Goal: Information Seeking & Learning: Find contact information

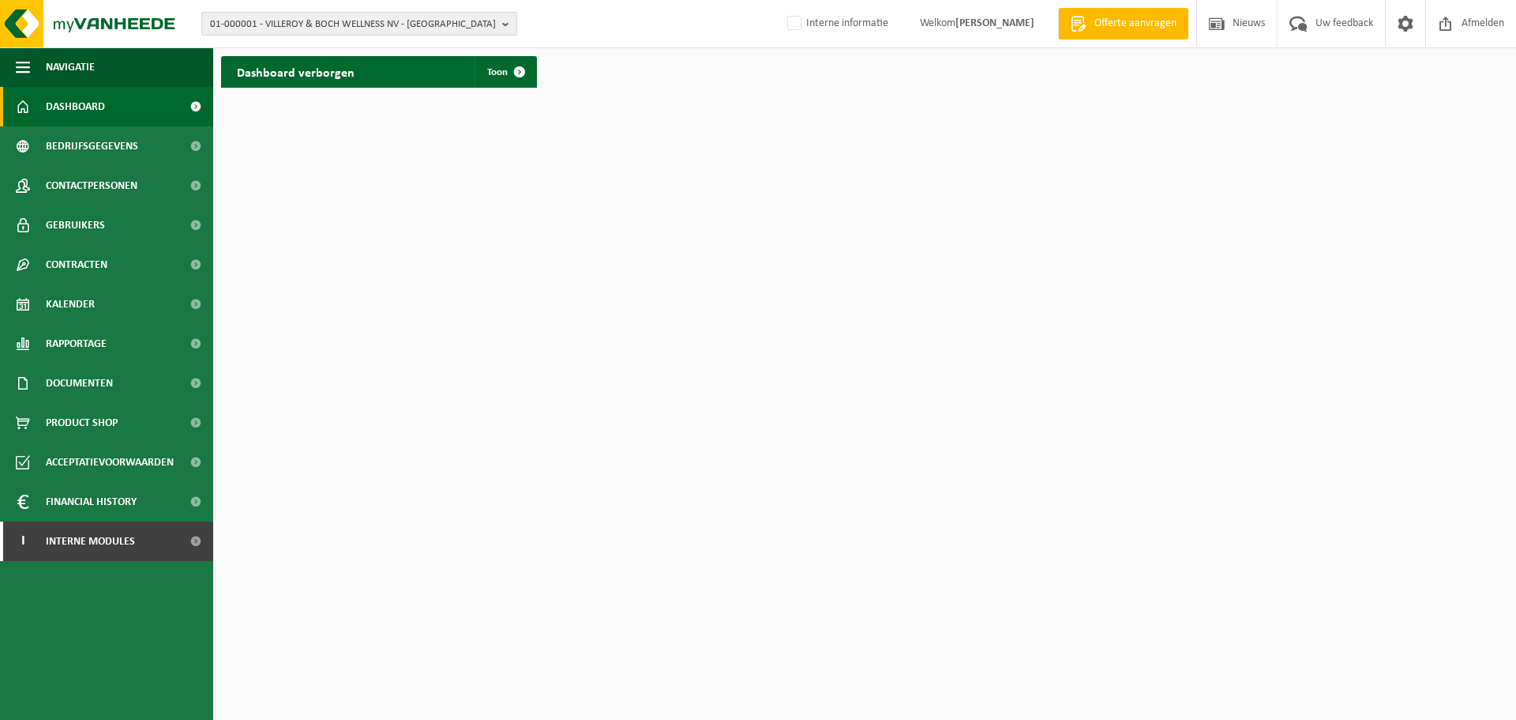
click at [369, 31] on span "01-000001 - VILLEROY & BOCH WELLNESS NV - ROESELARE" at bounding box center [353, 25] width 286 height 24
paste input "10-789819"
type input "10-789819"
click at [301, 74] on strong "10-789819 - MARLOT KALKEN NV - KALKEN" at bounding box center [302, 72] width 184 height 12
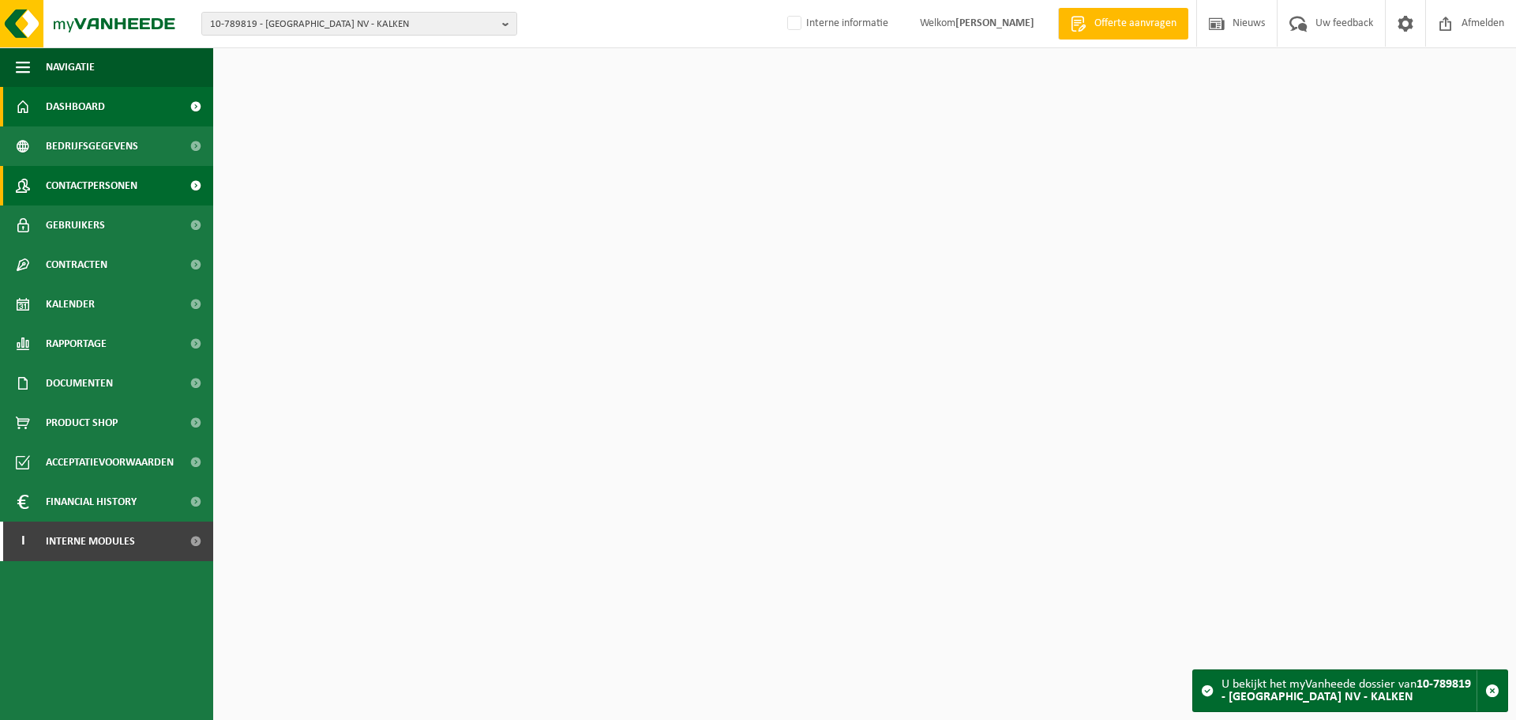
drag, startPoint x: 150, startPoint y: 191, endPoint x: 152, endPoint y: 180, distance: 11.2
click at [150, 191] on link "Contactpersonen" at bounding box center [106, 185] width 213 height 39
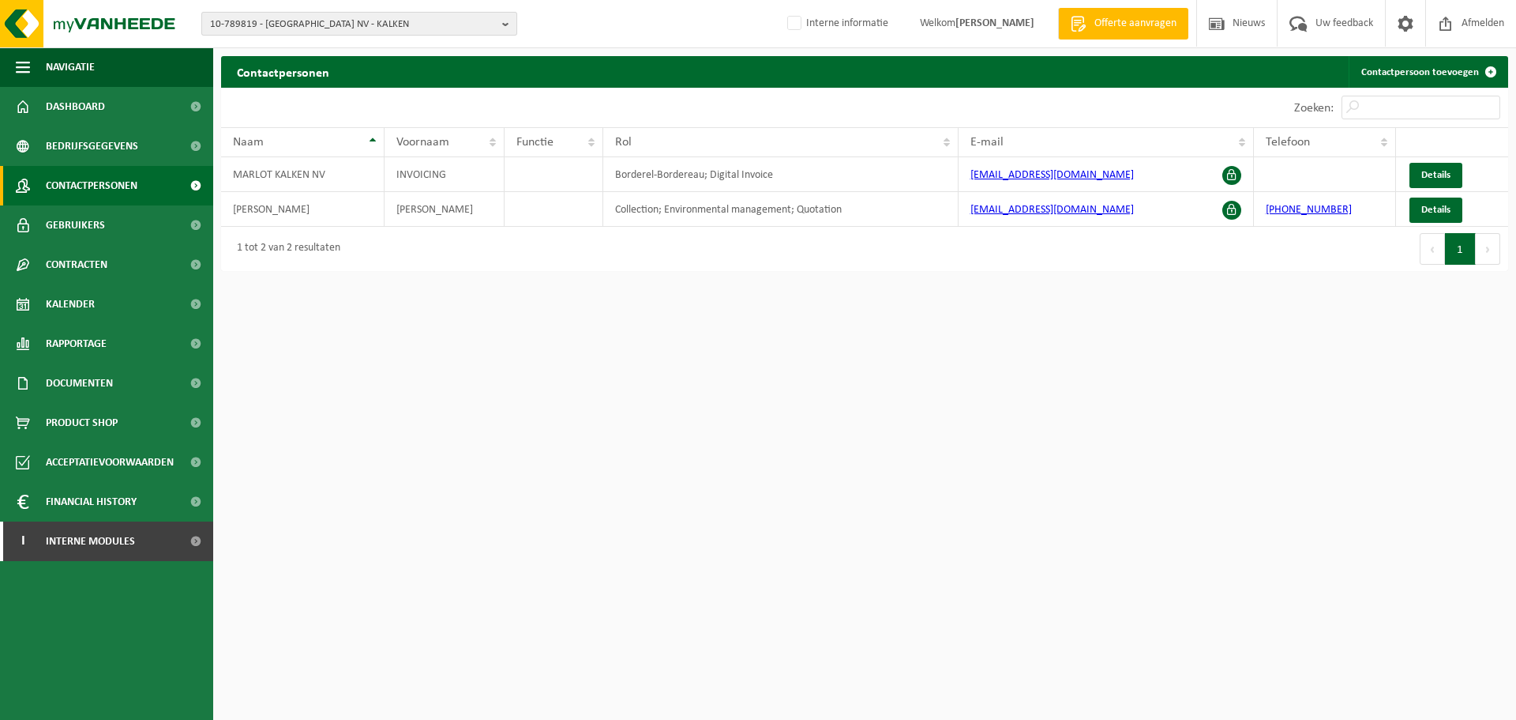
click at [356, 30] on span "10-789819 - [GEOGRAPHIC_DATA] NV - KALKEN" at bounding box center [353, 25] width 286 height 24
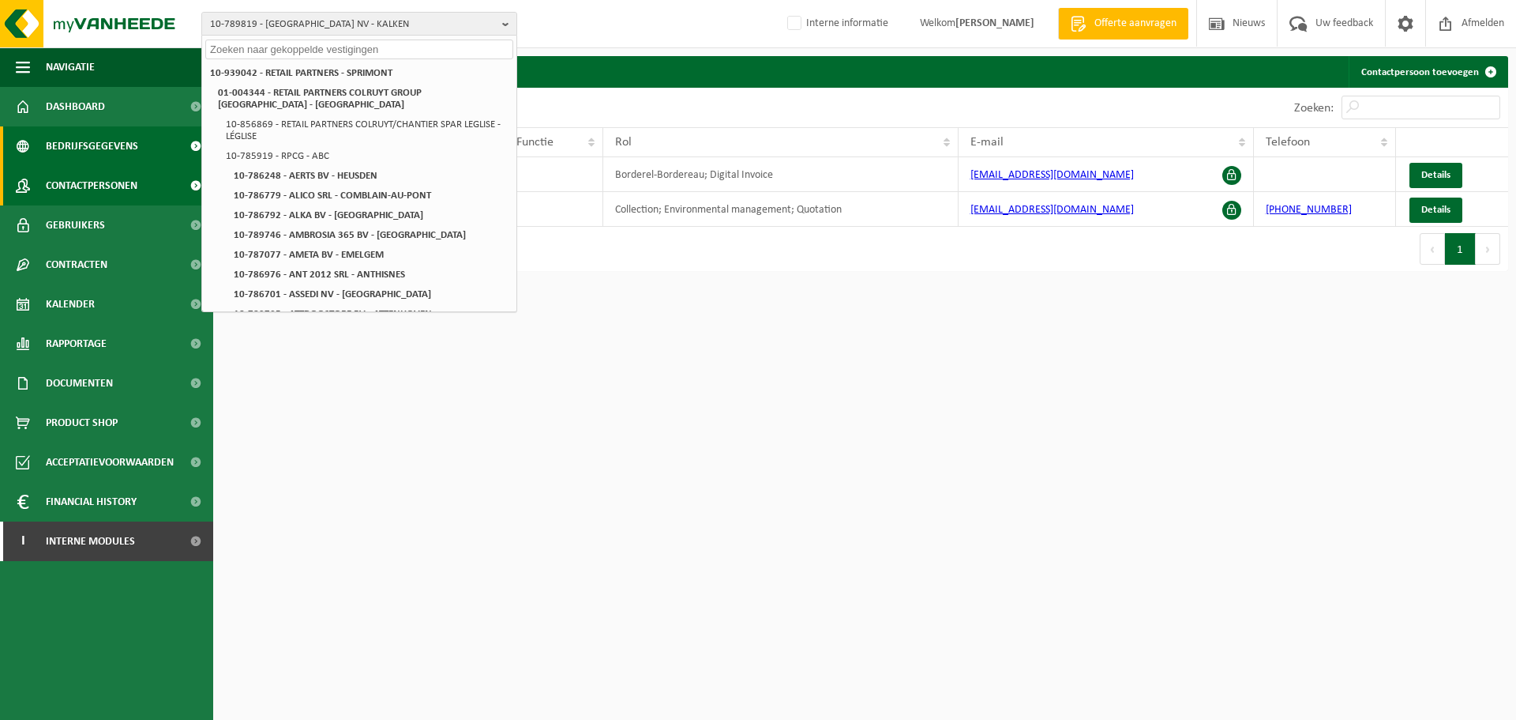
click at [89, 144] on span "Bedrijfsgegevens" at bounding box center [92, 145] width 92 height 39
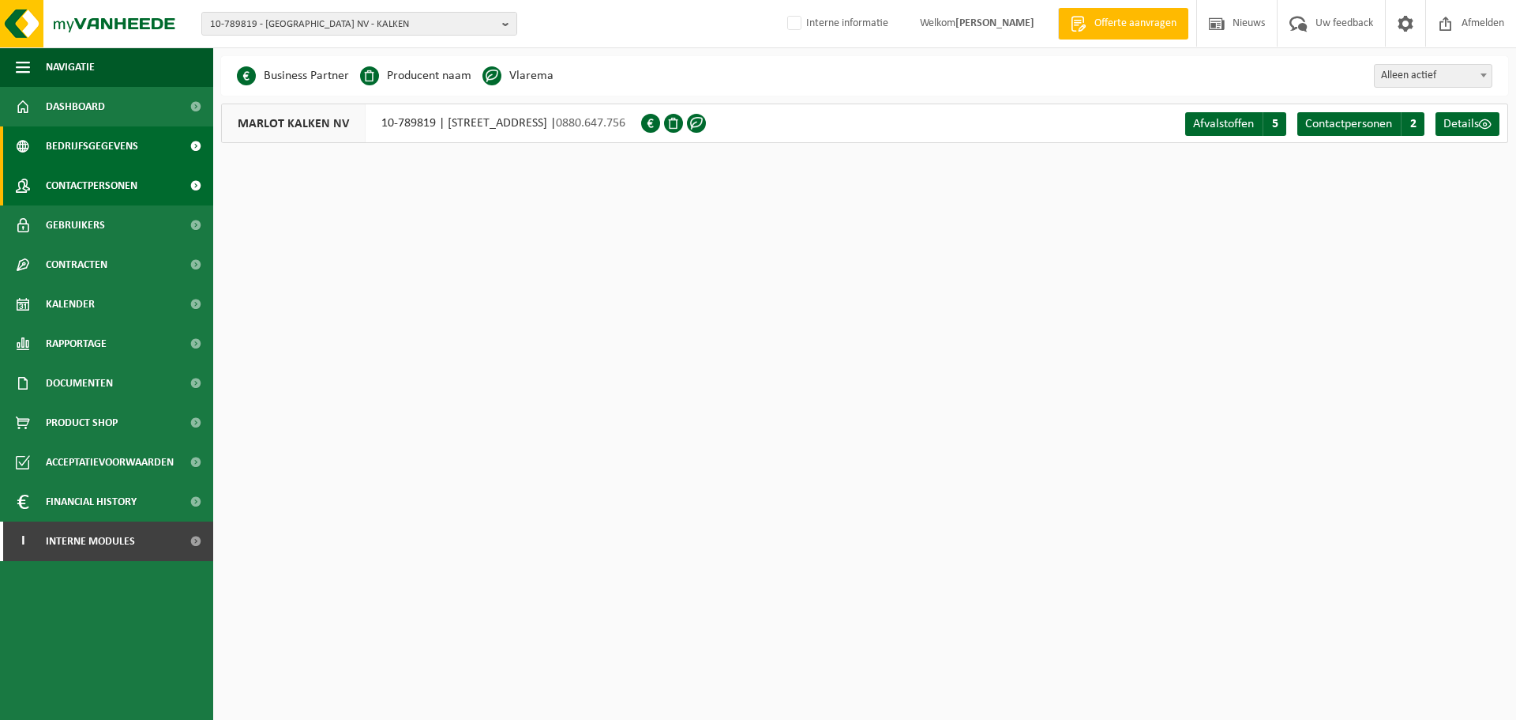
click at [137, 196] on span "Contactpersonen" at bounding box center [92, 185] width 92 height 39
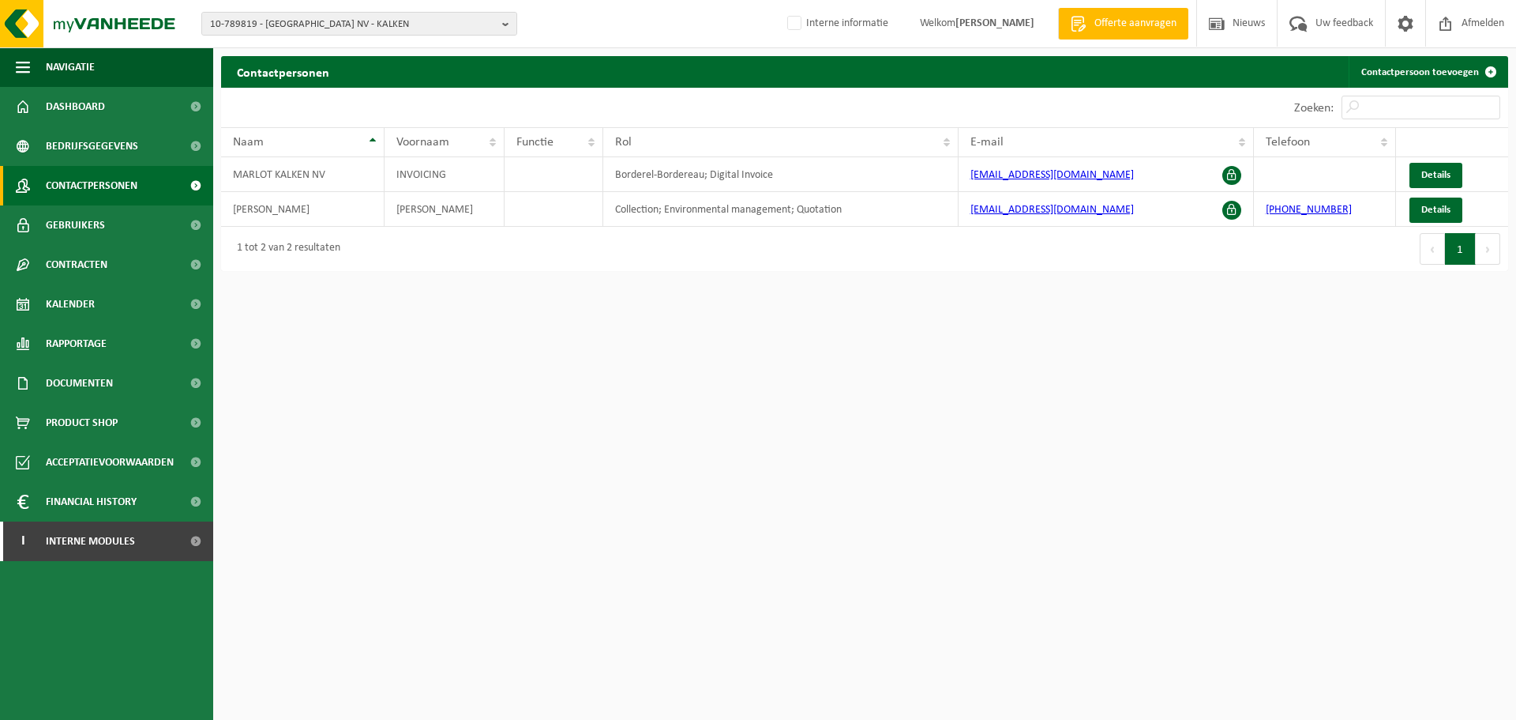
click at [1043, 267] on div "Eerste Vorige 1 Volgende Laatste" at bounding box center [1187, 249] width 644 height 44
drag, startPoint x: 1142, startPoint y: 209, endPoint x: 945, endPoint y: 220, distance: 197.8
click at [945, 220] on tr "SERAES PHILIPPE Collection; Environmental management; Quotation info@sparkalken…" at bounding box center [864, 209] width 1287 height 35
copy tr "[EMAIL_ADDRESS][DOMAIN_NAME]"
click at [842, 590] on html "10-789819 - MARLOT KALKEN NV - KALKEN 10-939042 - RETAIL PARTNERS - SPRIMONT 01…" at bounding box center [758, 360] width 1516 height 720
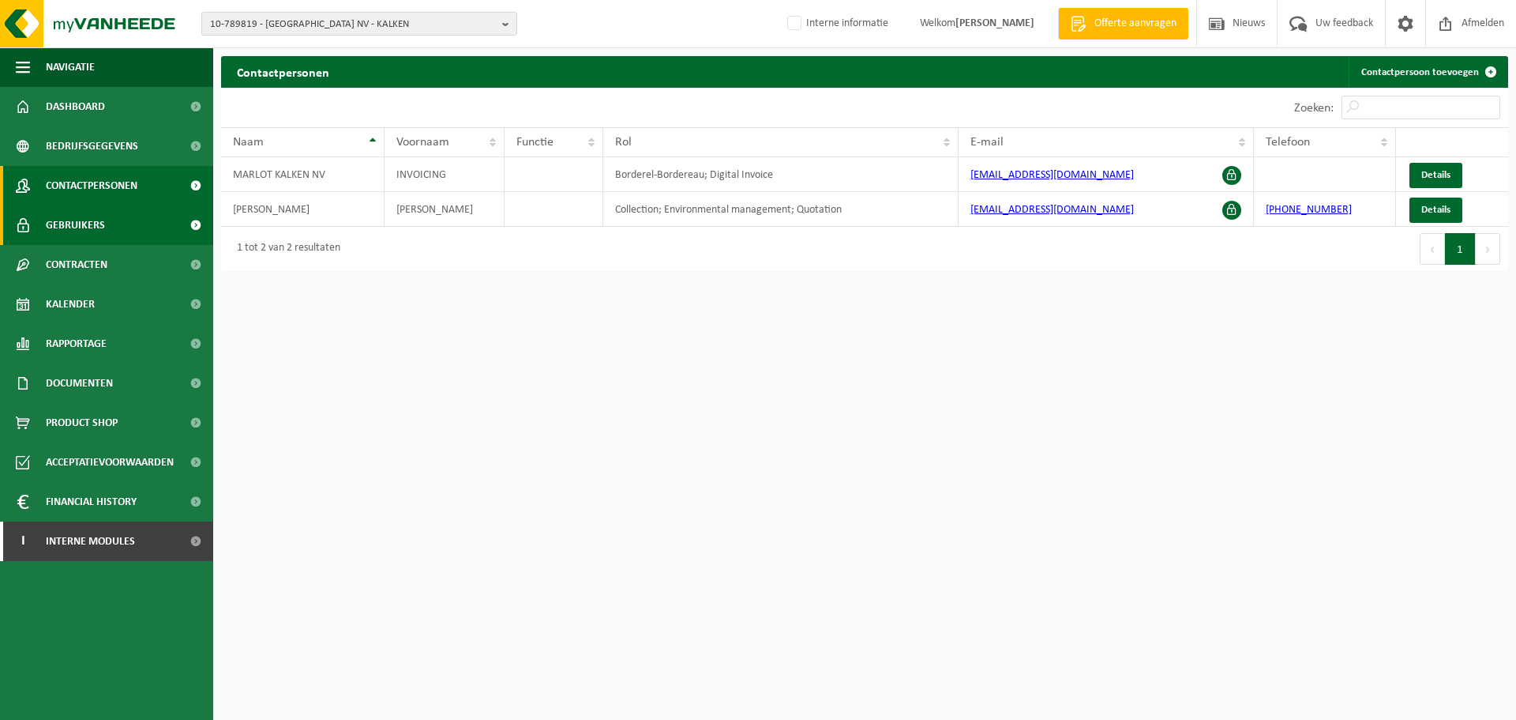
click at [96, 231] on span "Gebruikers" at bounding box center [75, 224] width 59 height 39
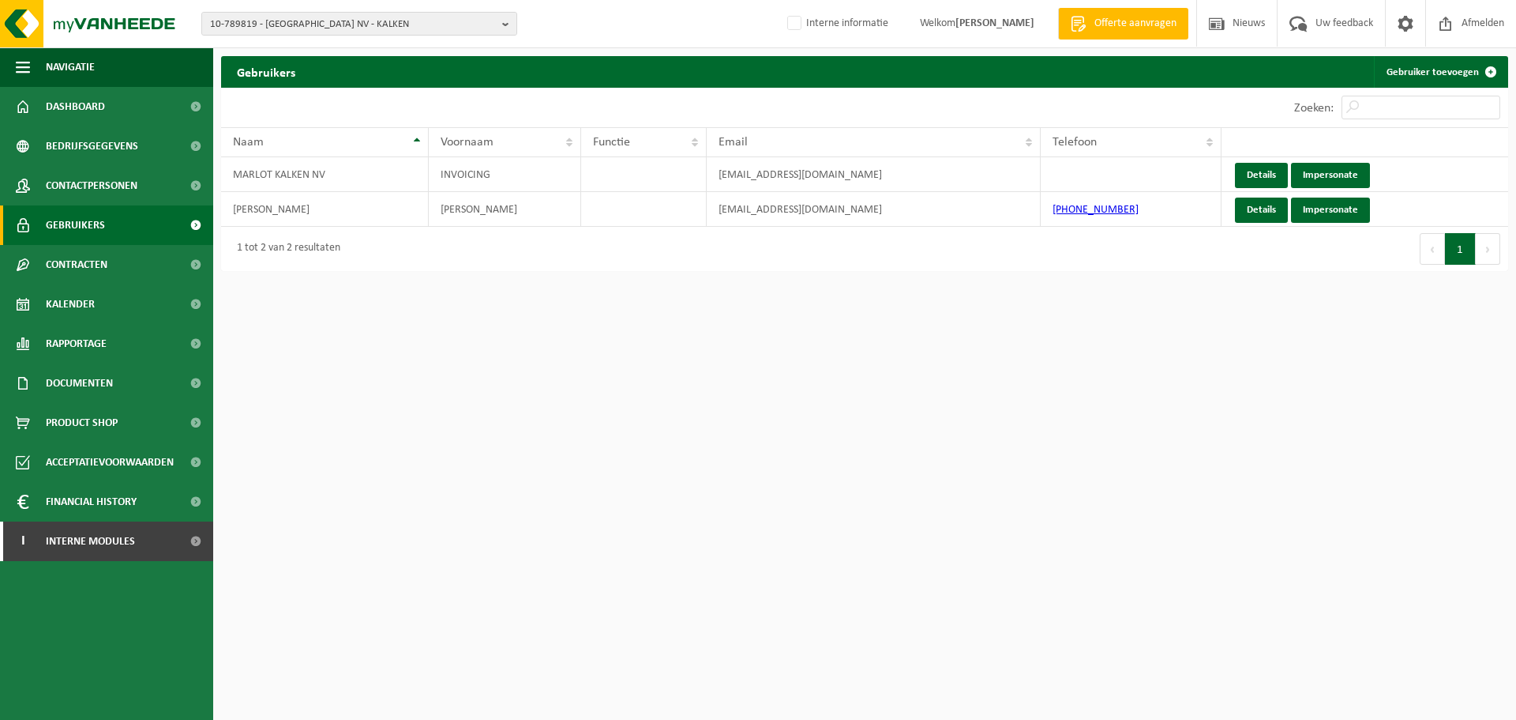
click at [635, 436] on html "10-789819 - MARLOT KALKEN NV - KALKEN 10-939042 - RETAIL PARTNERS - SPRIMONT 01…" at bounding box center [758, 360] width 1516 height 720
click at [1251, 175] on link "Details" at bounding box center [1261, 175] width 53 height 25
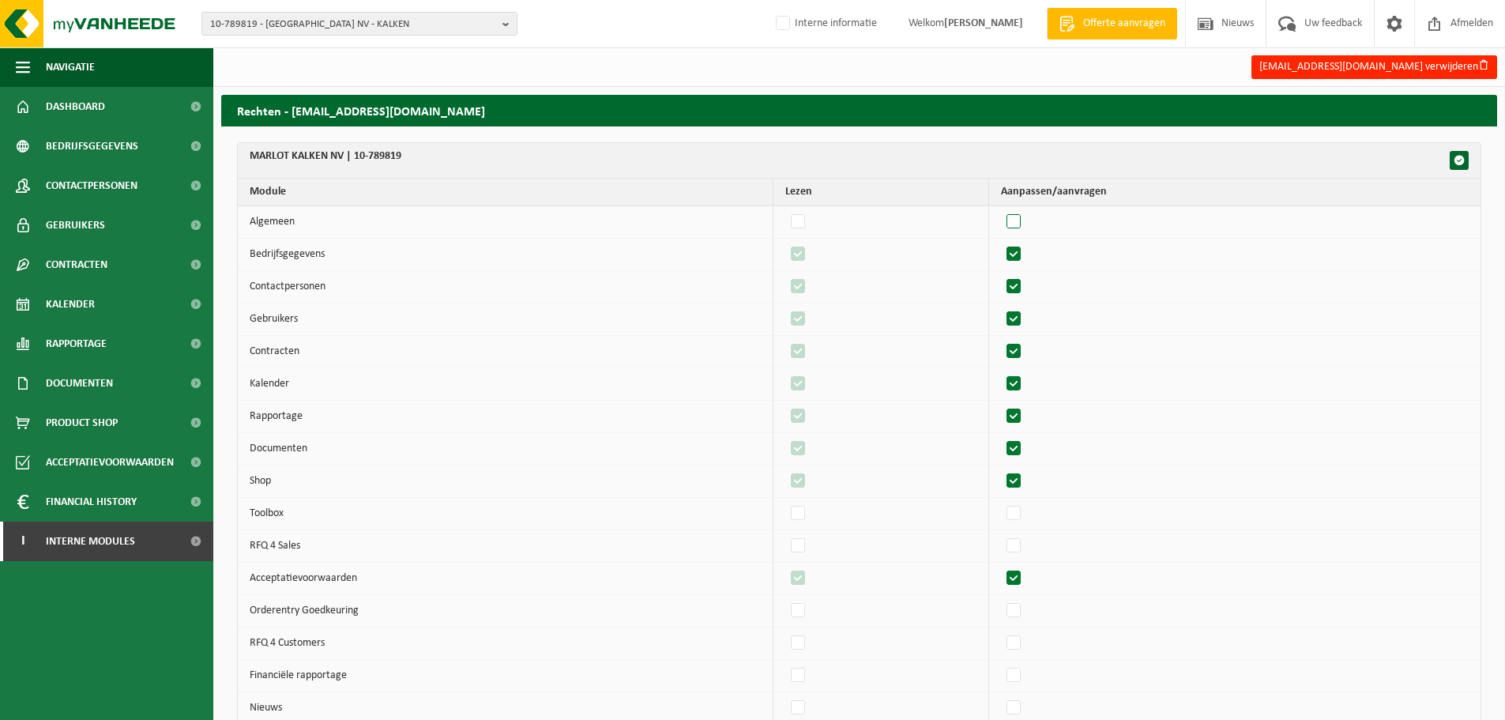
click at [1025, 224] on label"] at bounding box center [1014, 222] width 22 height 24
click at [1001, 210] on input "checkbox" at bounding box center [1000, 209] width 1 height 1
checkbox input "true"
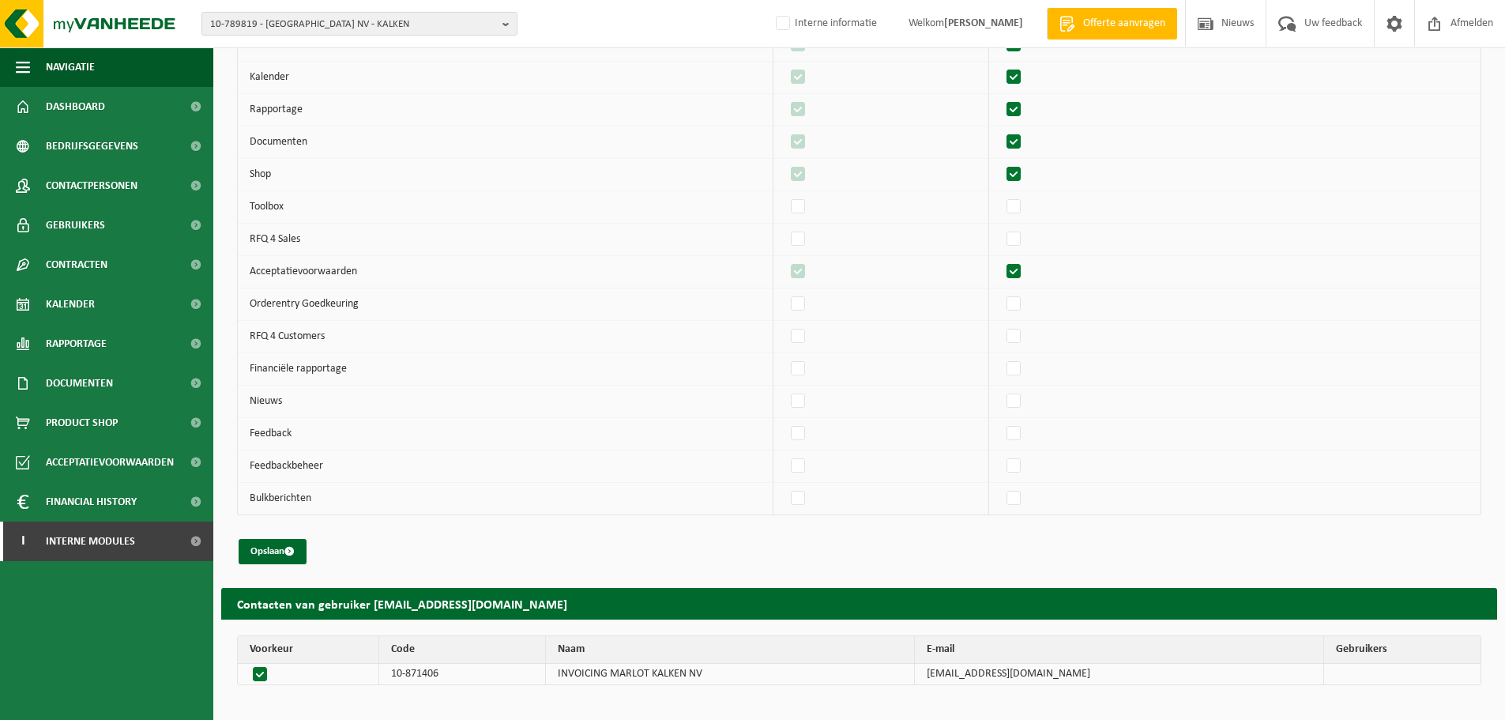
scroll to position [318, 0]
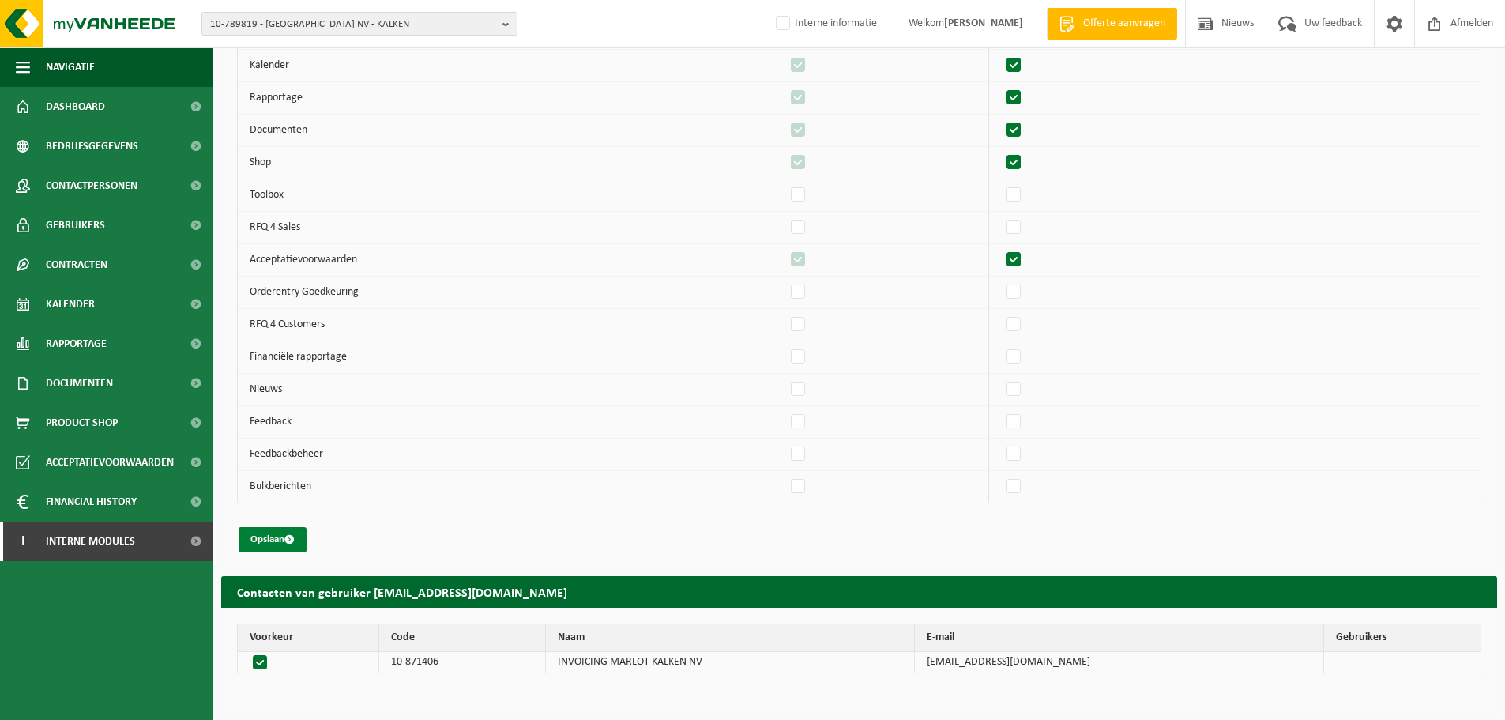
click at [302, 534] on button "Opslaan" at bounding box center [273, 539] width 68 height 25
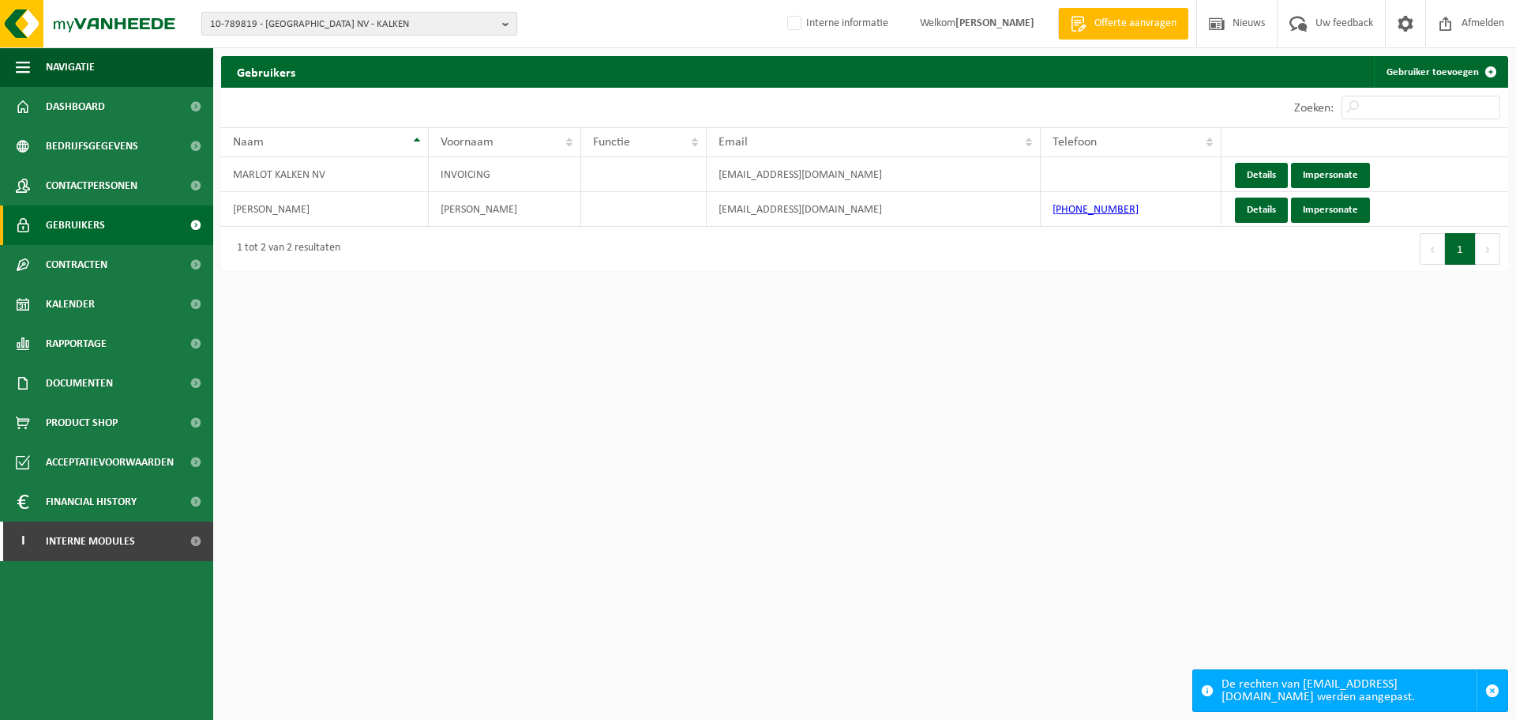
click at [363, 30] on span "10-789819 - MARLOT KALKEN NV - KALKEN" at bounding box center [353, 25] width 286 height 24
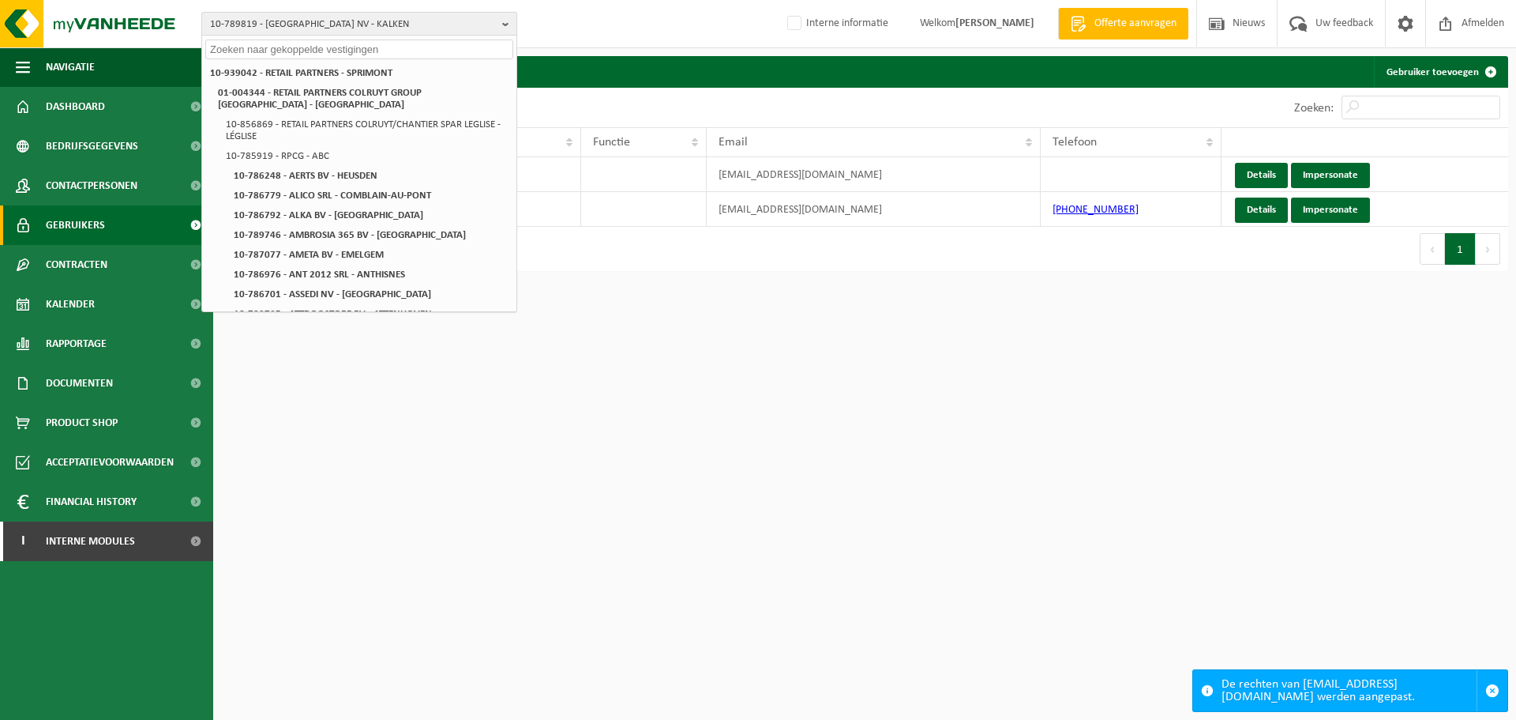
paste input "01-053057"
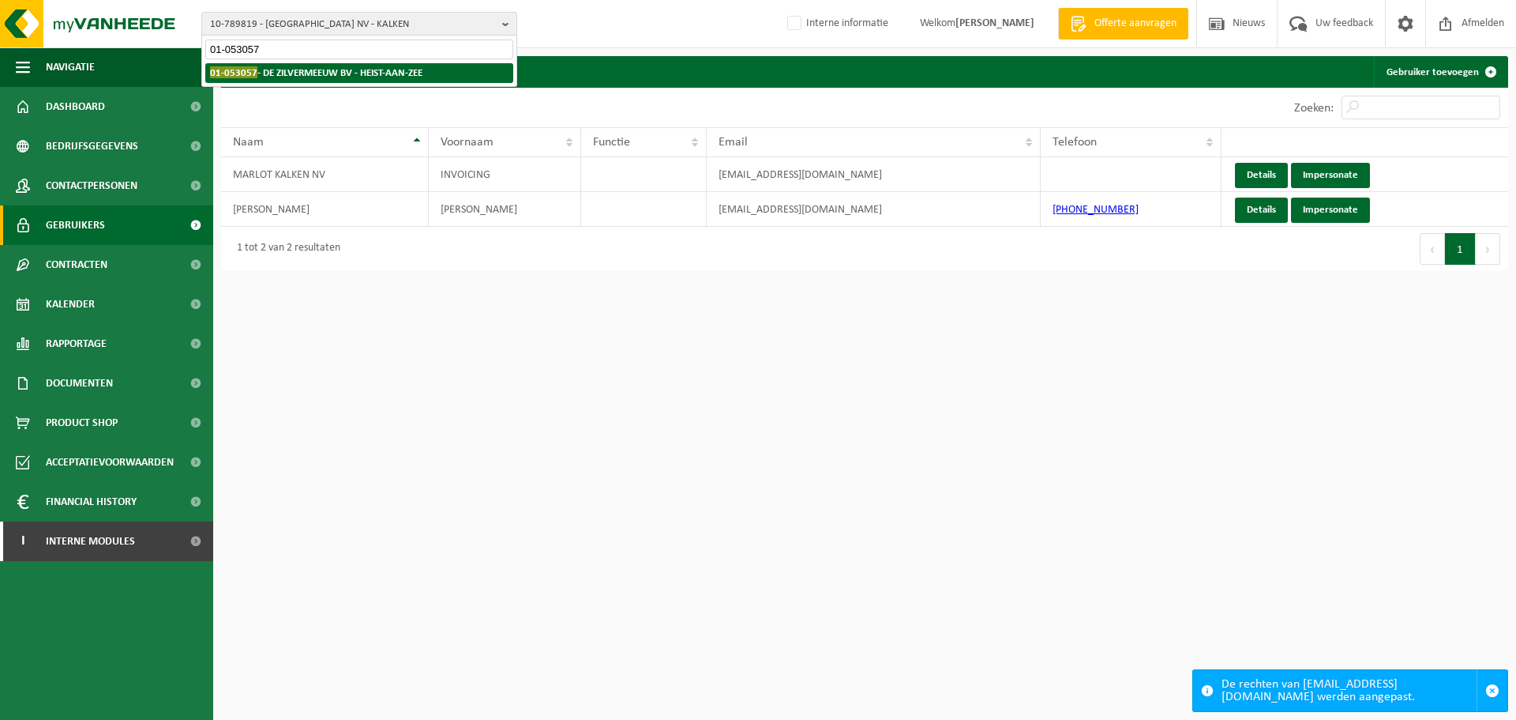
type input "01-053057"
click at [292, 71] on strong "01-053057 - DE ZILVERMEEUW BV - HEIST-AAN-ZEE" at bounding box center [316, 72] width 212 height 12
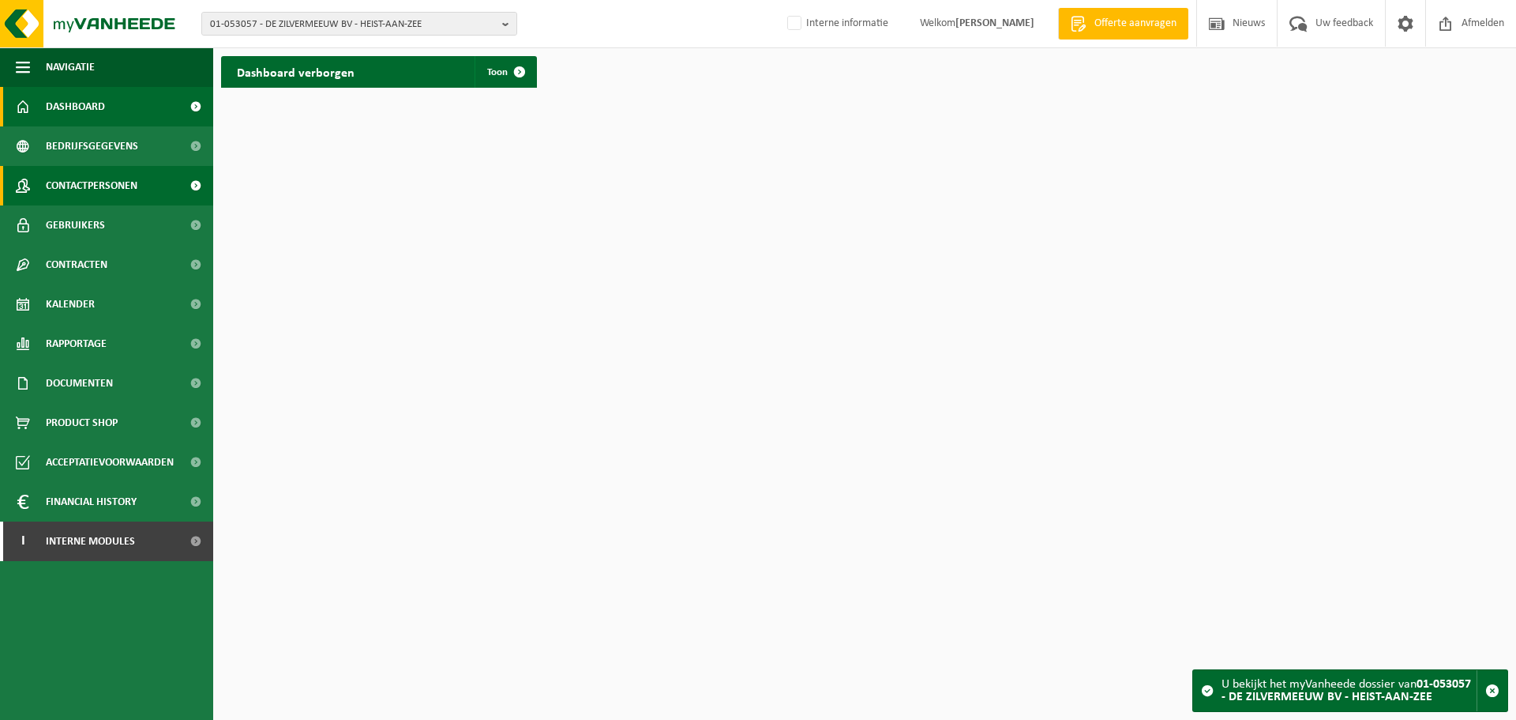
click at [121, 192] on span "Contactpersonen" at bounding box center [92, 185] width 92 height 39
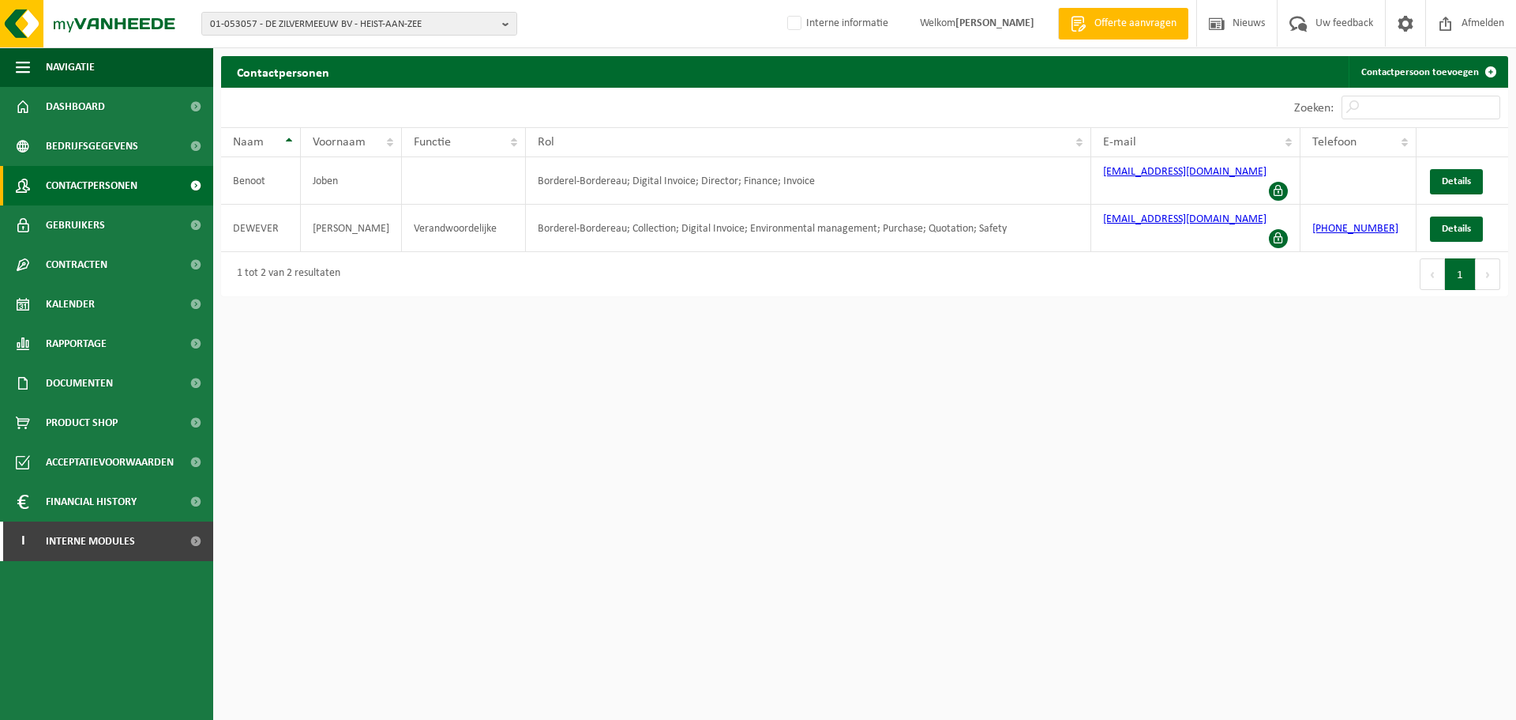
click at [867, 404] on html "01-053057 - DE ZILVERMEEUW BV - HEIST-AAN-ZEE 01-053057 - DE ZILVERMEEUW BV - H…" at bounding box center [758, 360] width 1516 height 720
drag, startPoint x: 1240, startPoint y: 215, endPoint x: 1085, endPoint y: 212, distance: 154.8
click at [1085, 212] on tr "[PERSON_NAME] Borderel-Bordereau; Collection; Digital Invoice; Environmental ma…" at bounding box center [864, 228] width 1287 height 47
copy tr "[EMAIL_ADDRESS][DOMAIN_NAME]"
